Goal: Task Accomplishment & Management: Manage account settings

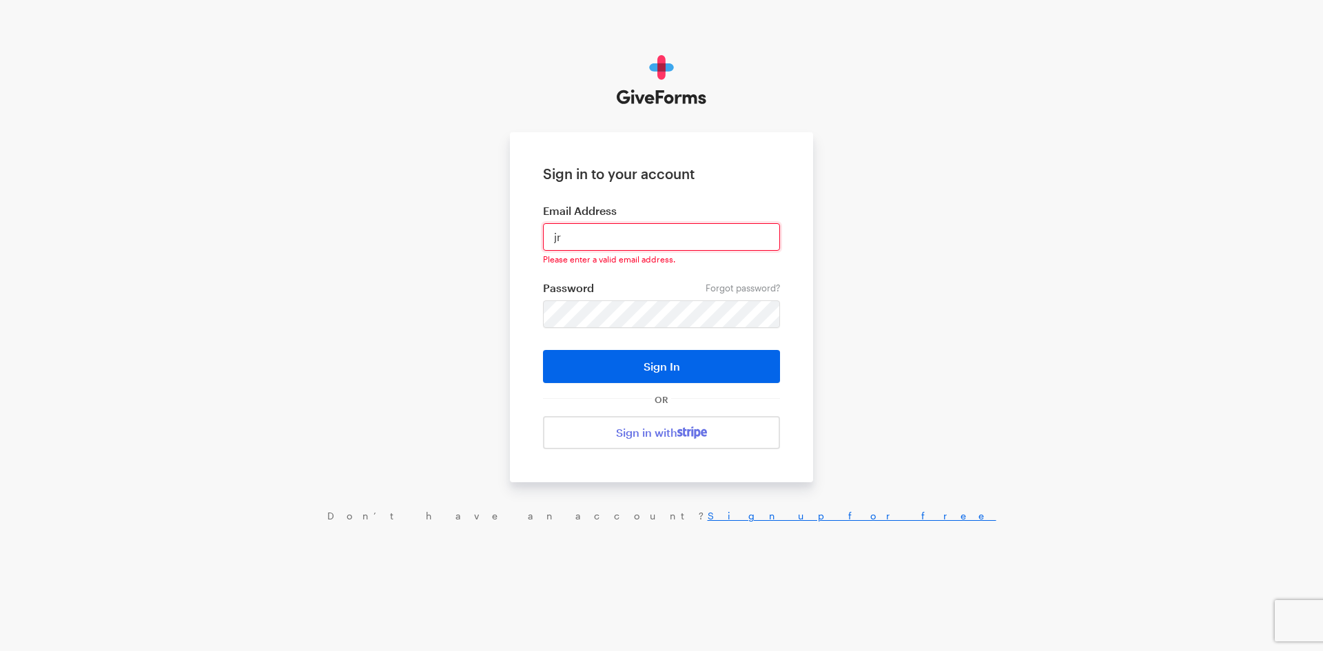
type input "jray@brightfocus.org"
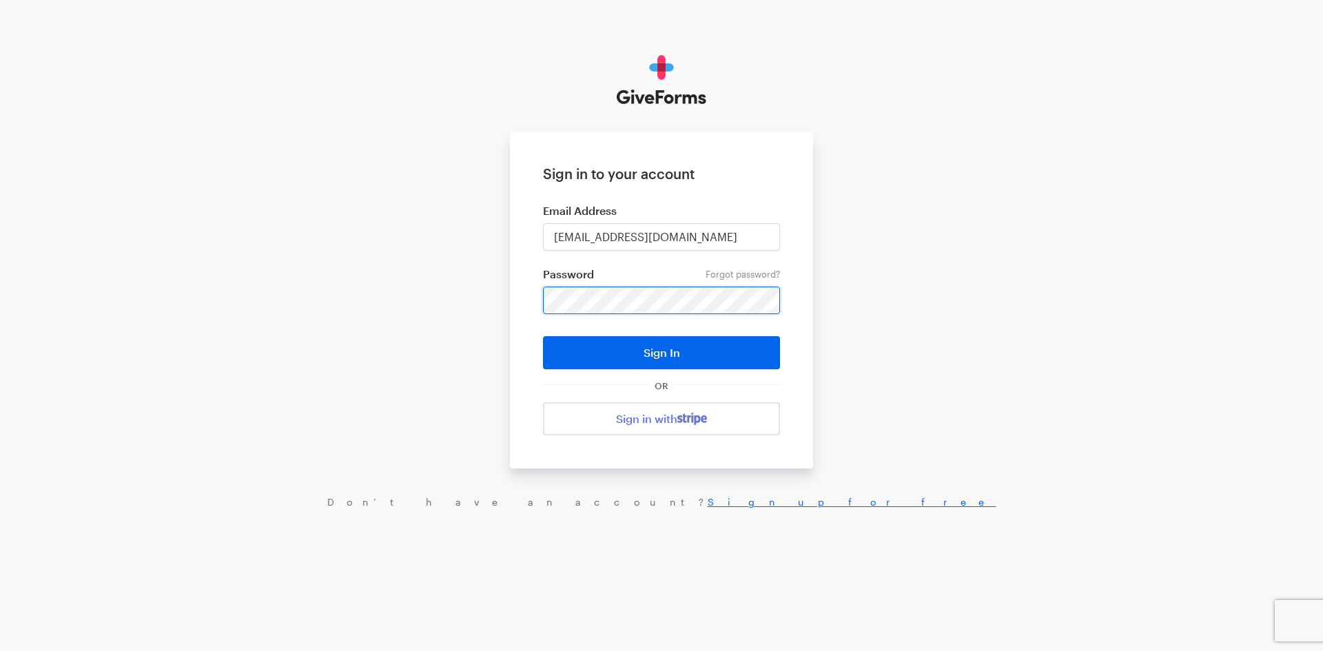
click at [543, 336] on button "Sign In" at bounding box center [661, 352] width 237 height 33
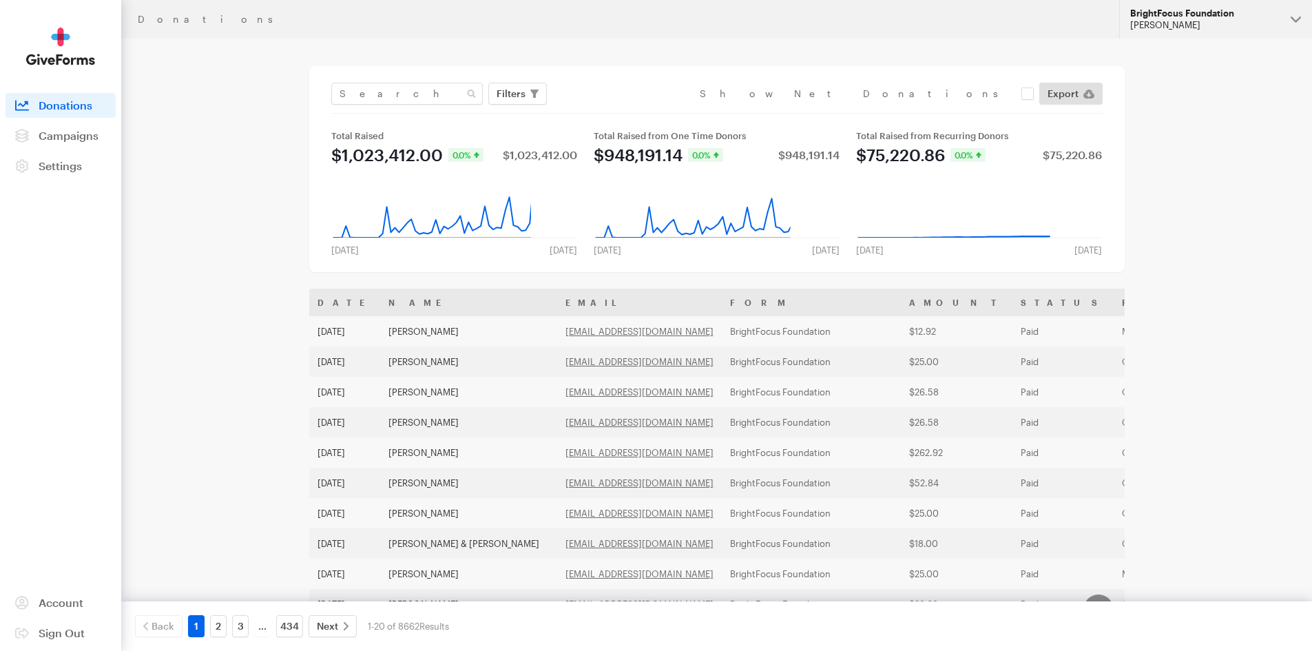
click at [1202, 27] on div "[PERSON_NAME]" at bounding box center [1204, 25] width 149 height 12
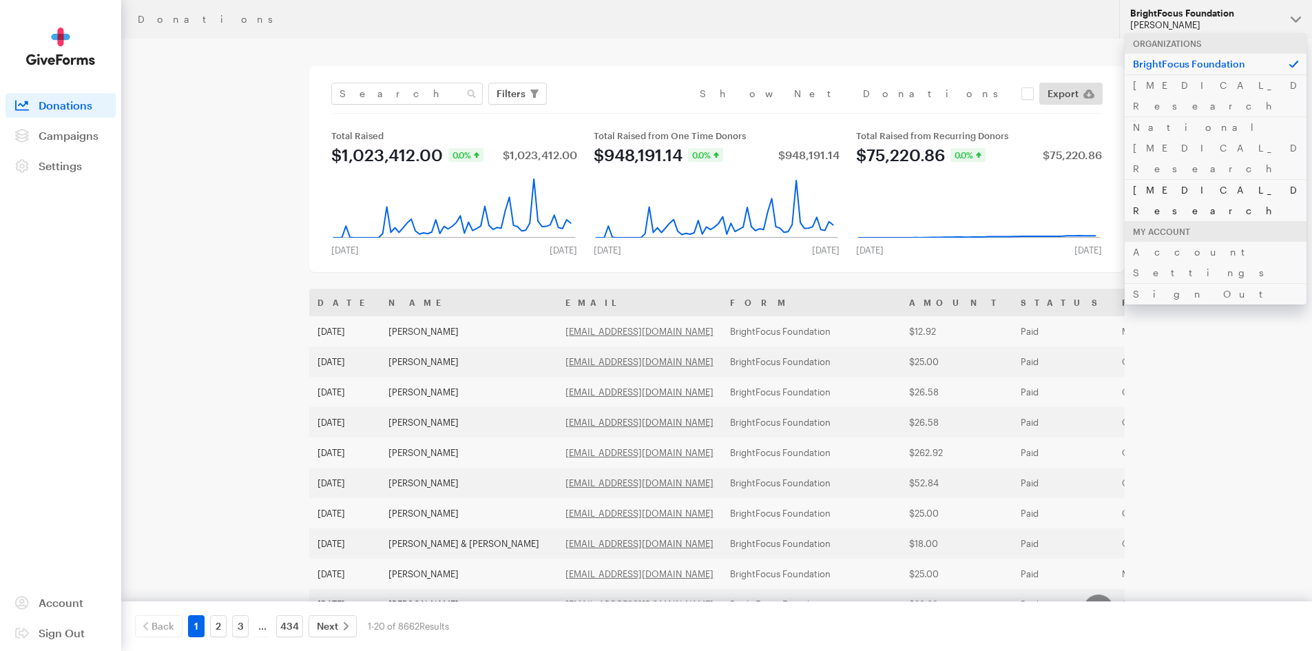
click at [1141, 179] on link "[MEDICAL_DATA] Research" at bounding box center [1216, 200] width 182 height 42
